Goal: Find specific page/section: Find specific page/section

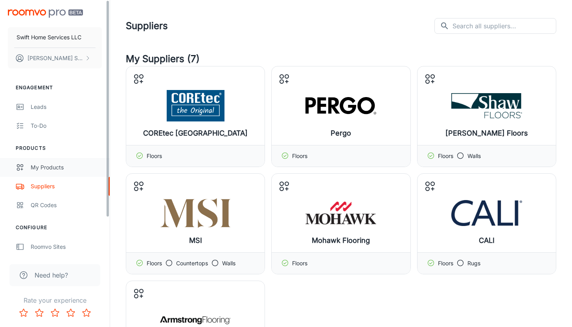
click at [39, 173] on link "My Products" at bounding box center [55, 167] width 110 height 19
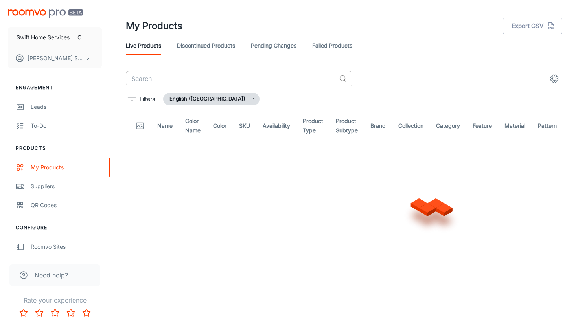
click at [243, 76] on input "text" at bounding box center [231, 79] width 210 height 16
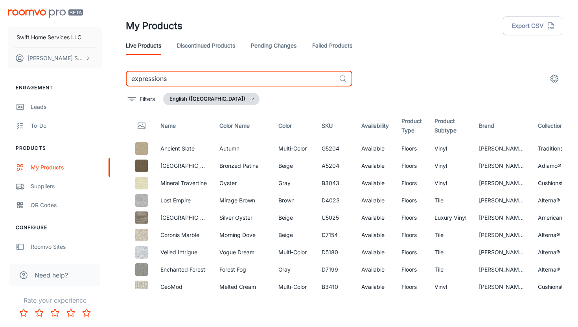
type input "expressions"
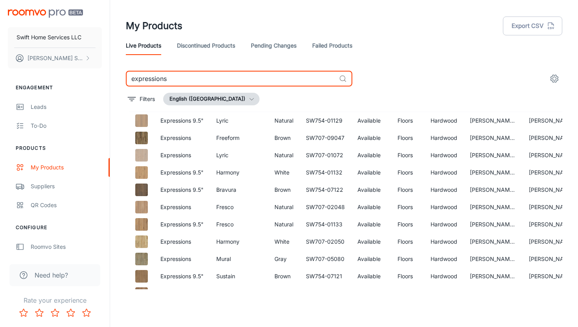
scroll to position [204, 0]
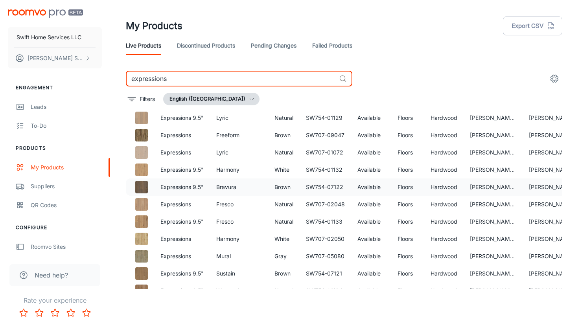
click at [228, 187] on td "Bravura" at bounding box center [239, 186] width 58 height 17
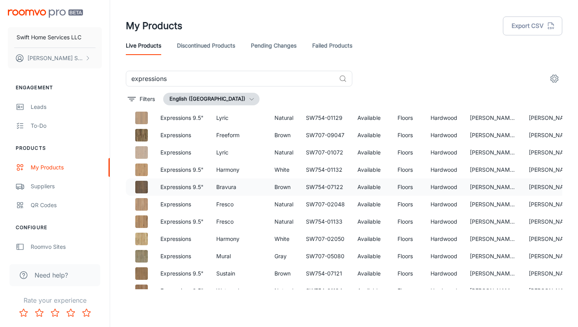
click at [228, 187] on td "Bravura" at bounding box center [239, 186] width 58 height 17
copy td "Bravura"
click at [229, 223] on td "Fresco" at bounding box center [239, 221] width 58 height 17
copy td "Fresco"
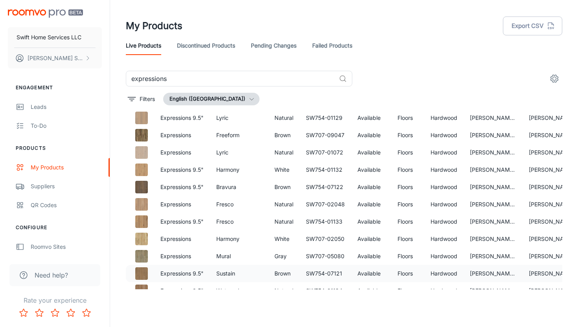
click at [222, 275] on td "Sustain" at bounding box center [239, 273] width 58 height 17
copy td "Sustain"
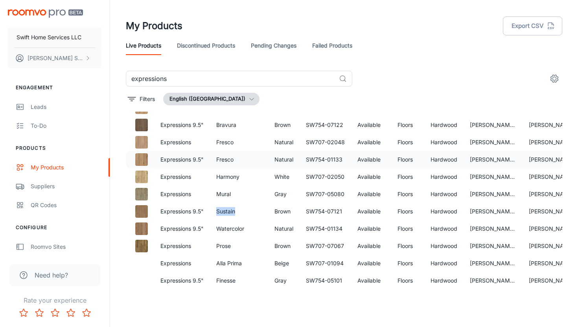
scroll to position [272, 0]
click at [224, 224] on td "Watercolor" at bounding box center [239, 228] width 58 height 17
copy td "Watercolor"
click at [222, 187] on td "Mural" at bounding box center [239, 194] width 58 height 17
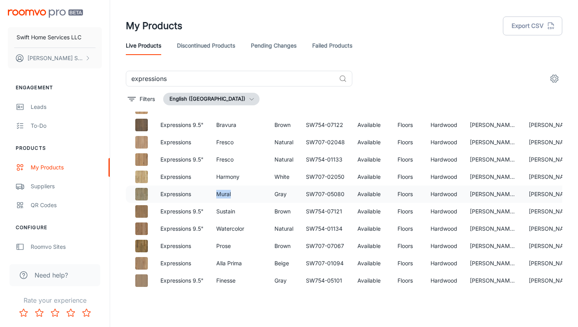
click at [222, 187] on td "Mural" at bounding box center [239, 194] width 58 height 17
copy td "Mural"
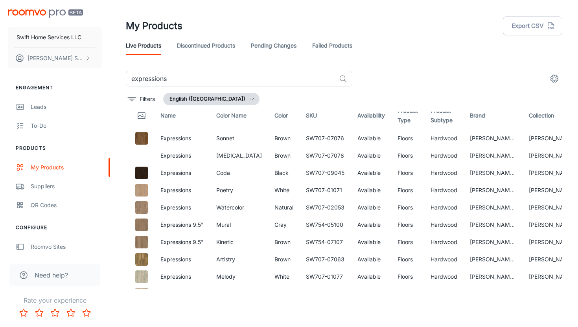
scroll to position [8, 0]
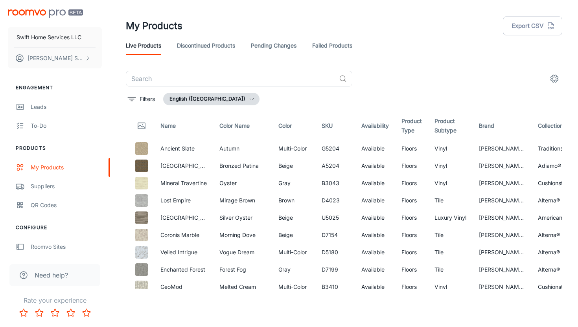
scroll to position [0, 387]
